Goal: Task Accomplishment & Management: Manage account settings

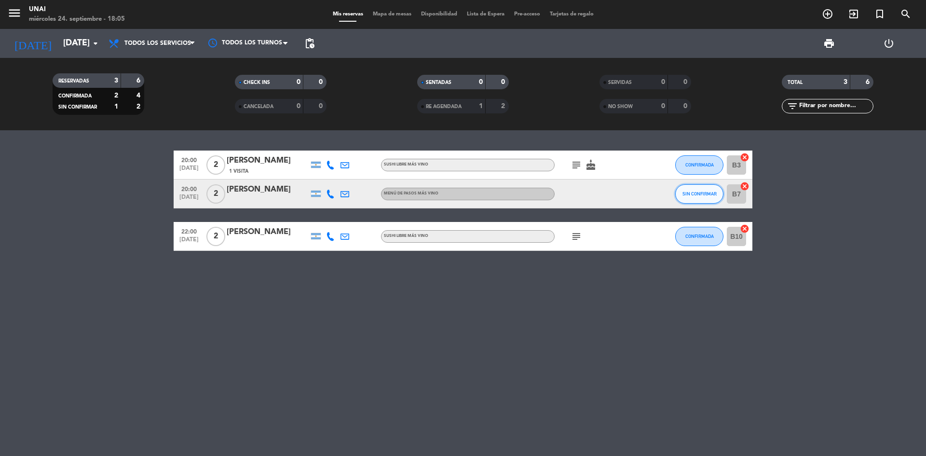
click at [686, 192] on span "SIN CONFIRMAR" at bounding box center [699, 193] width 34 height 5
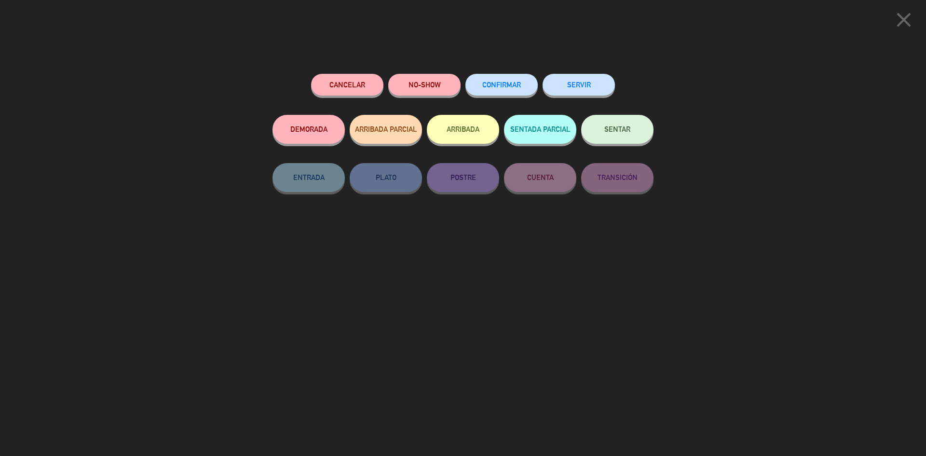
click at [492, 94] on button "CONFIRMAR" at bounding box center [501, 85] width 72 height 22
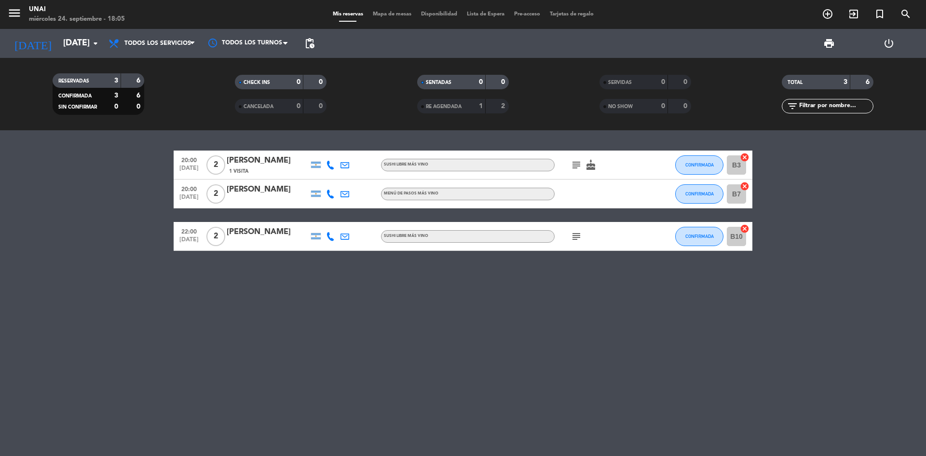
click at [257, 190] on div "[PERSON_NAME]" at bounding box center [268, 189] width 82 height 13
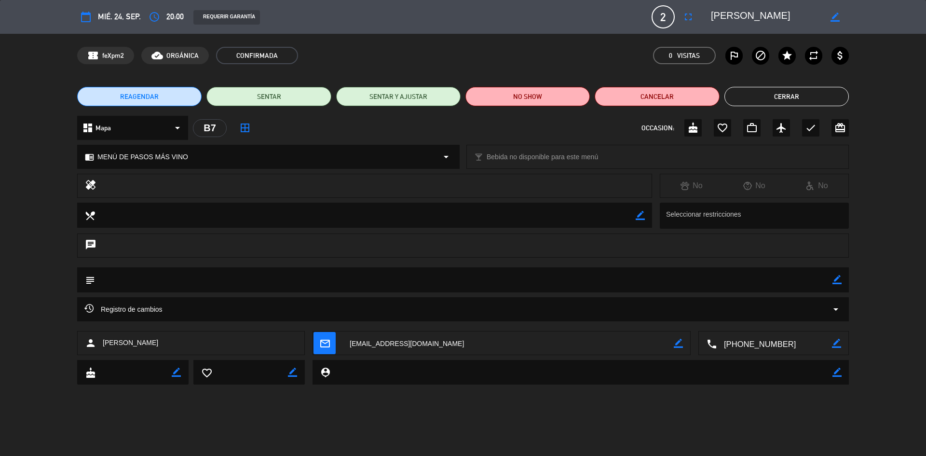
click at [832, 283] on icon "border_color" at bounding box center [836, 279] width 9 height 9
paste textarea "ñ"
type textarea "seña 10k"
click at [837, 277] on icon at bounding box center [836, 279] width 9 height 9
click at [773, 92] on button "Cerrar" at bounding box center [786, 96] width 124 height 19
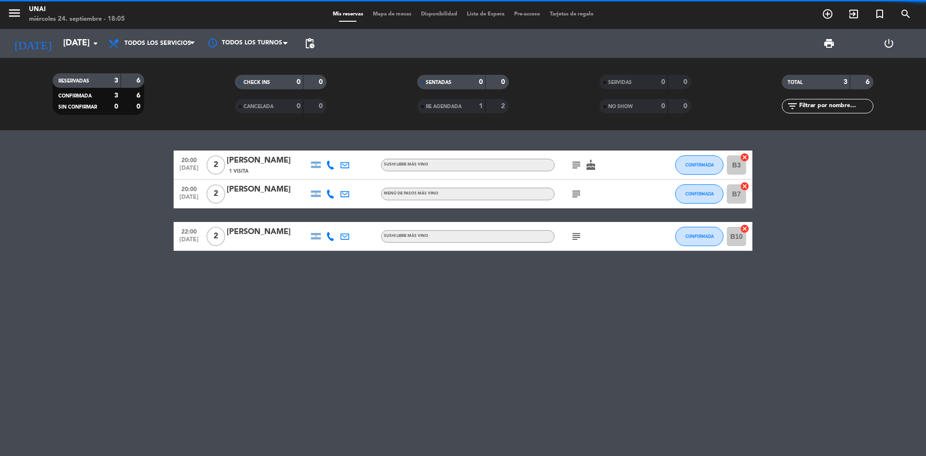
click at [576, 237] on icon "subject" at bounding box center [576, 236] width 12 height 12
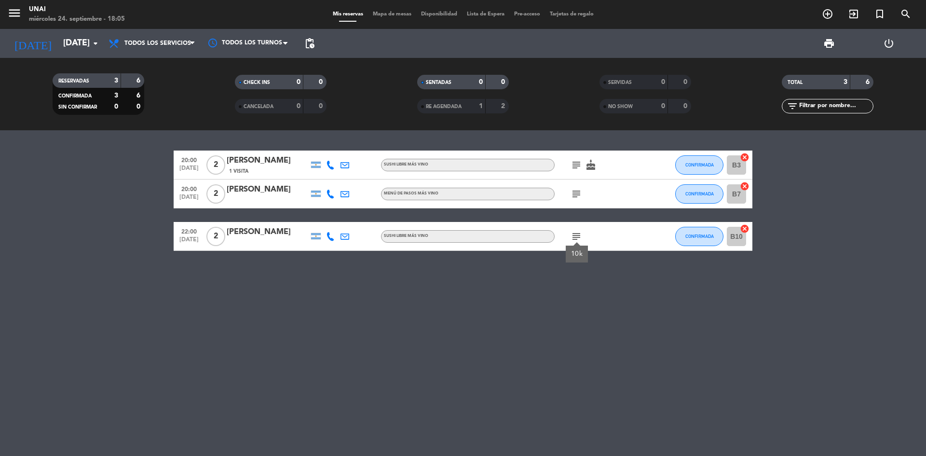
click at [573, 203] on div "subject" at bounding box center [597, 193] width 87 height 28
click at [575, 192] on icon "subject" at bounding box center [576, 194] width 12 height 12
click at [572, 159] on icon "subject" at bounding box center [576, 165] width 12 height 12
click at [597, 271] on div "20:00 [DATE] 2 [PERSON_NAME] 1 Visita SUSHI LIBRE MÁS VINO subject seña 10k cak…" at bounding box center [463, 292] width 926 height 325
